Goal: Navigation & Orientation: Find specific page/section

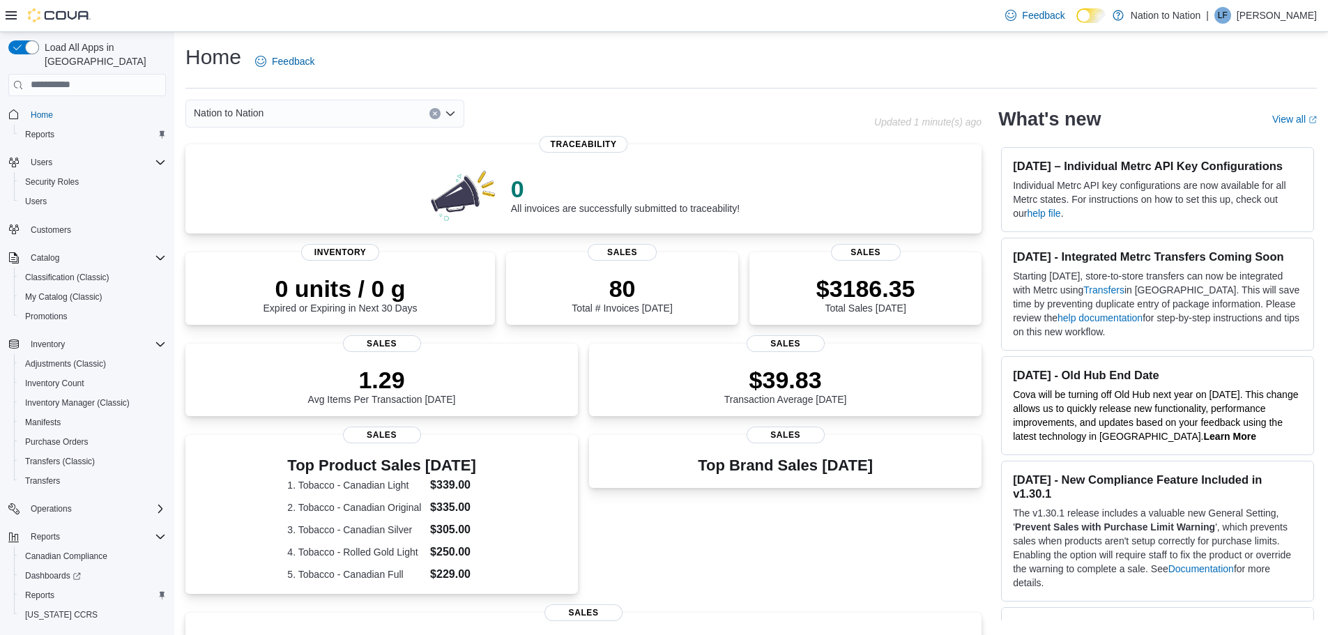
drag, startPoint x: 772, startPoint y: 185, endPoint x: 755, endPoint y: 5, distance: 180.6
click at [772, 126] on div "Nation to Nation Updated 1 minute(s) ago 0 All invoices are successfully submit…" at bounding box center [583, 498] width 796 height 797
click at [61, 397] on span "Inventory Manager (Classic)" at bounding box center [77, 402] width 105 height 11
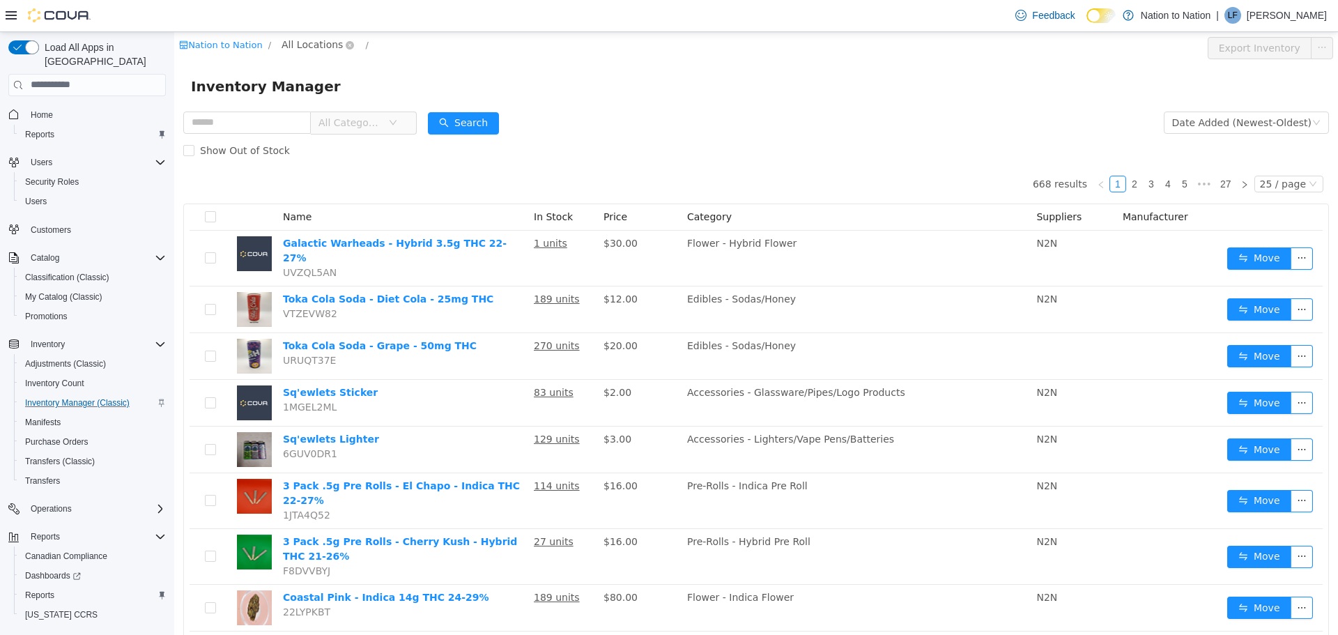
click at [321, 42] on span "All Locations" at bounding box center [312, 43] width 61 height 15
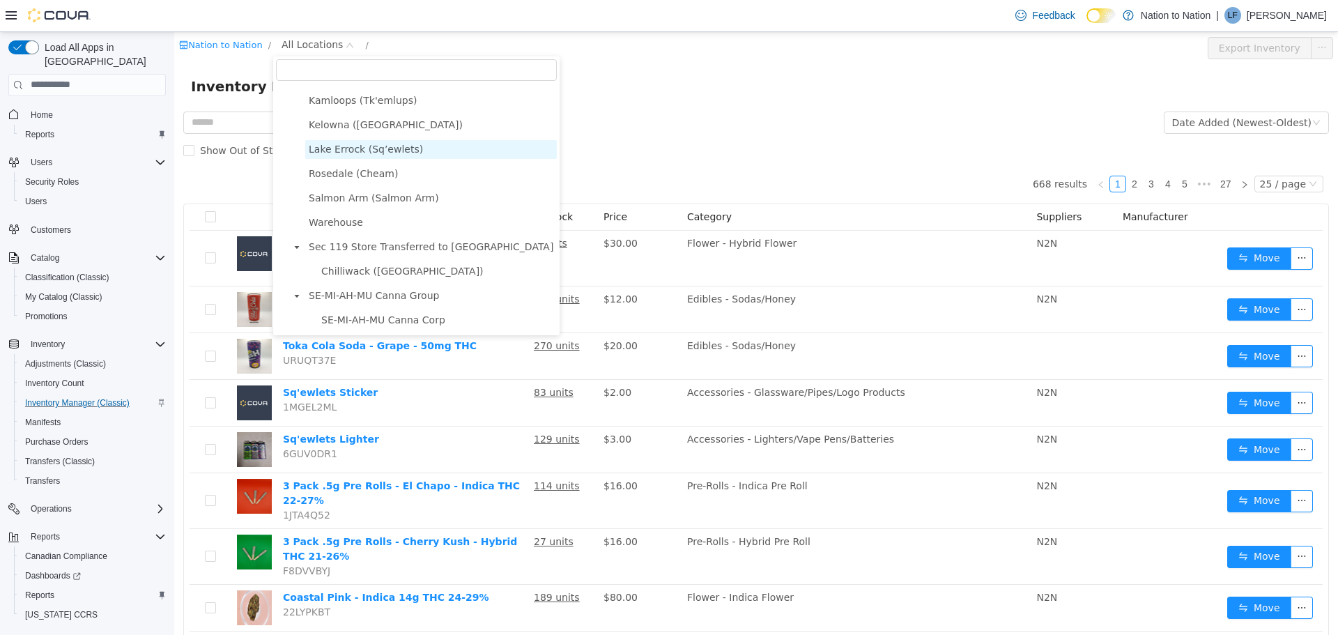
scroll to position [73, 0]
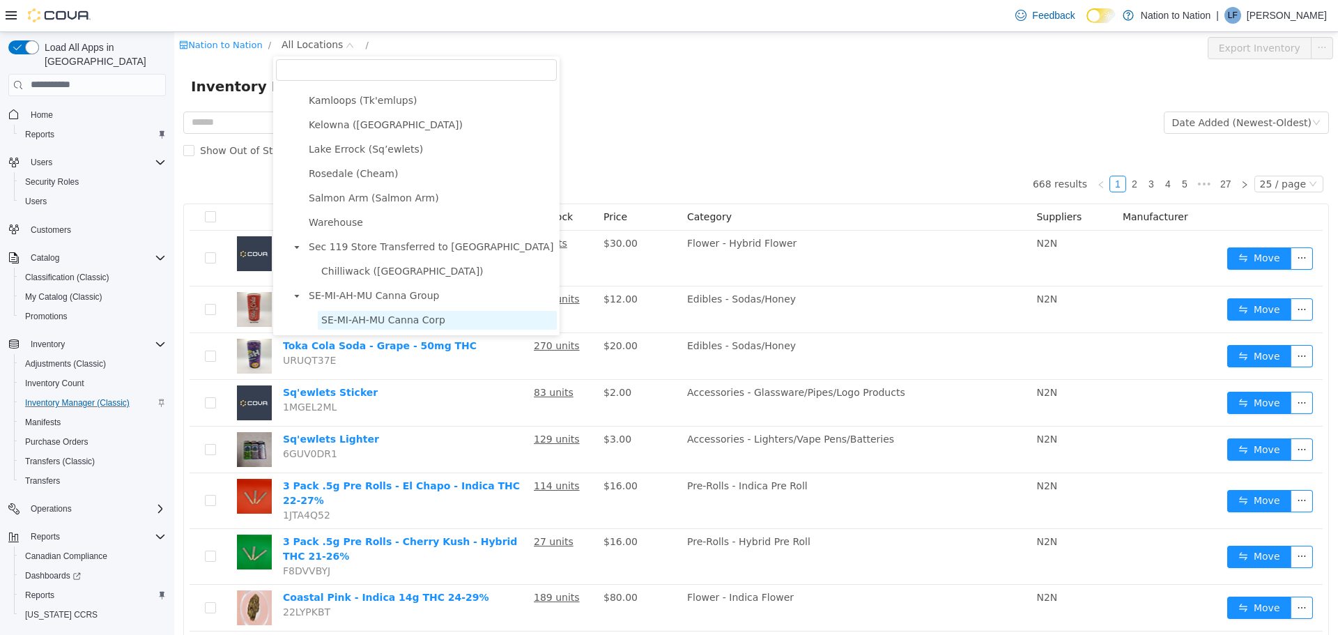
click at [364, 315] on span "SE-MI-AH-MU Canna Corp" at bounding box center [383, 319] width 124 height 11
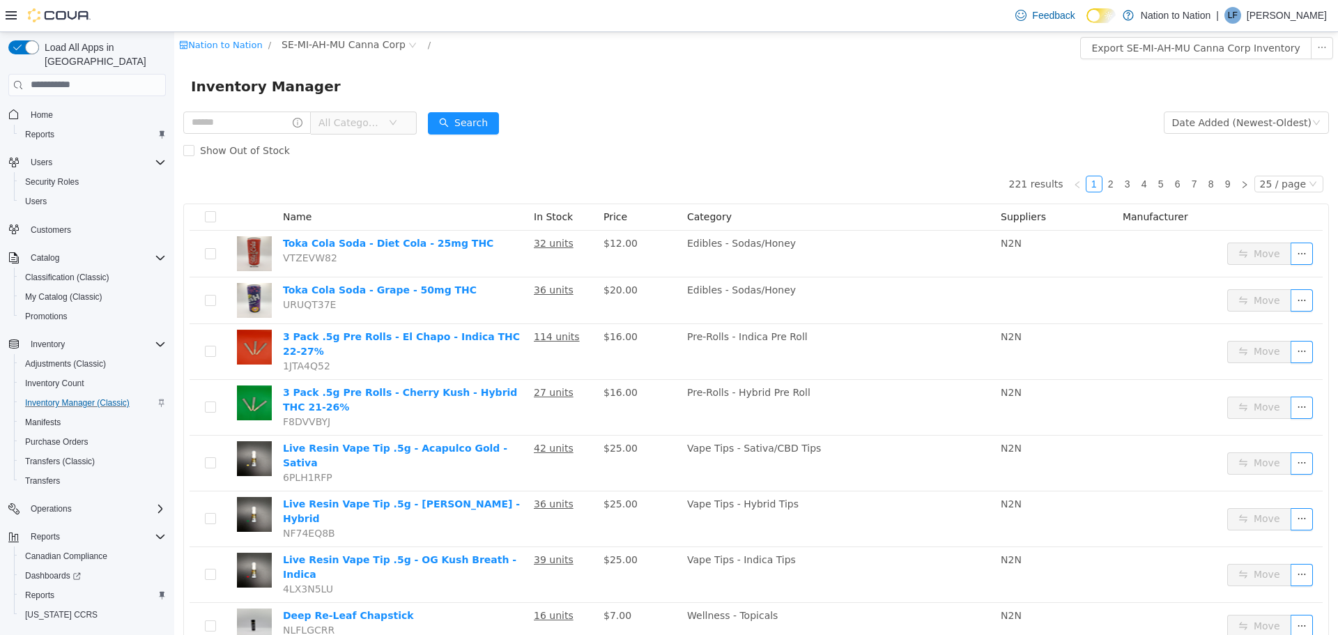
click at [397, 120] on icon "icon: down" at bounding box center [393, 122] width 8 height 8
type input "***"
click at [411, 222] on span "Edibles - Sodas/Honey" at bounding box center [426, 223] width 109 height 11
